Goal: Transaction & Acquisition: Purchase product/service

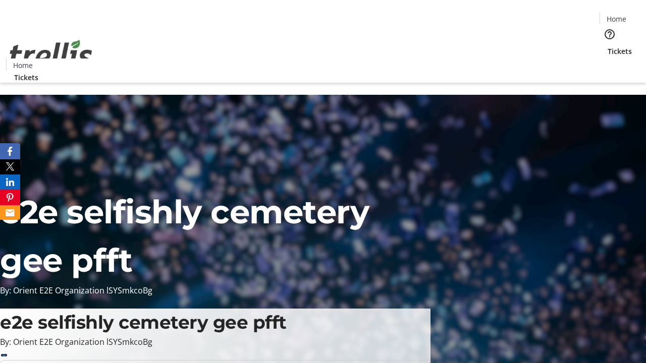
click at [608, 46] on span "Tickets" at bounding box center [620, 51] width 24 height 11
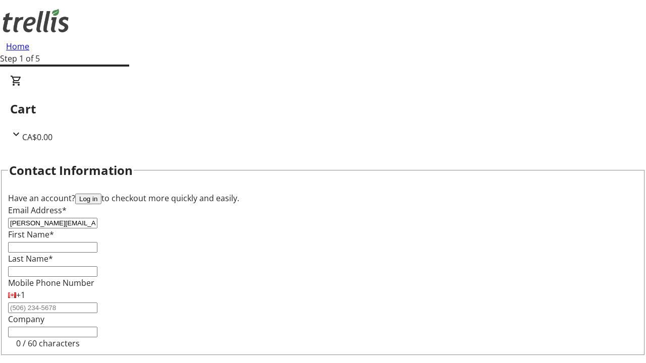
type input "[PERSON_NAME][EMAIL_ADDRESS][DOMAIN_NAME]"
type input "[PERSON_NAME]"
